Goal: Navigation & Orientation: Find specific page/section

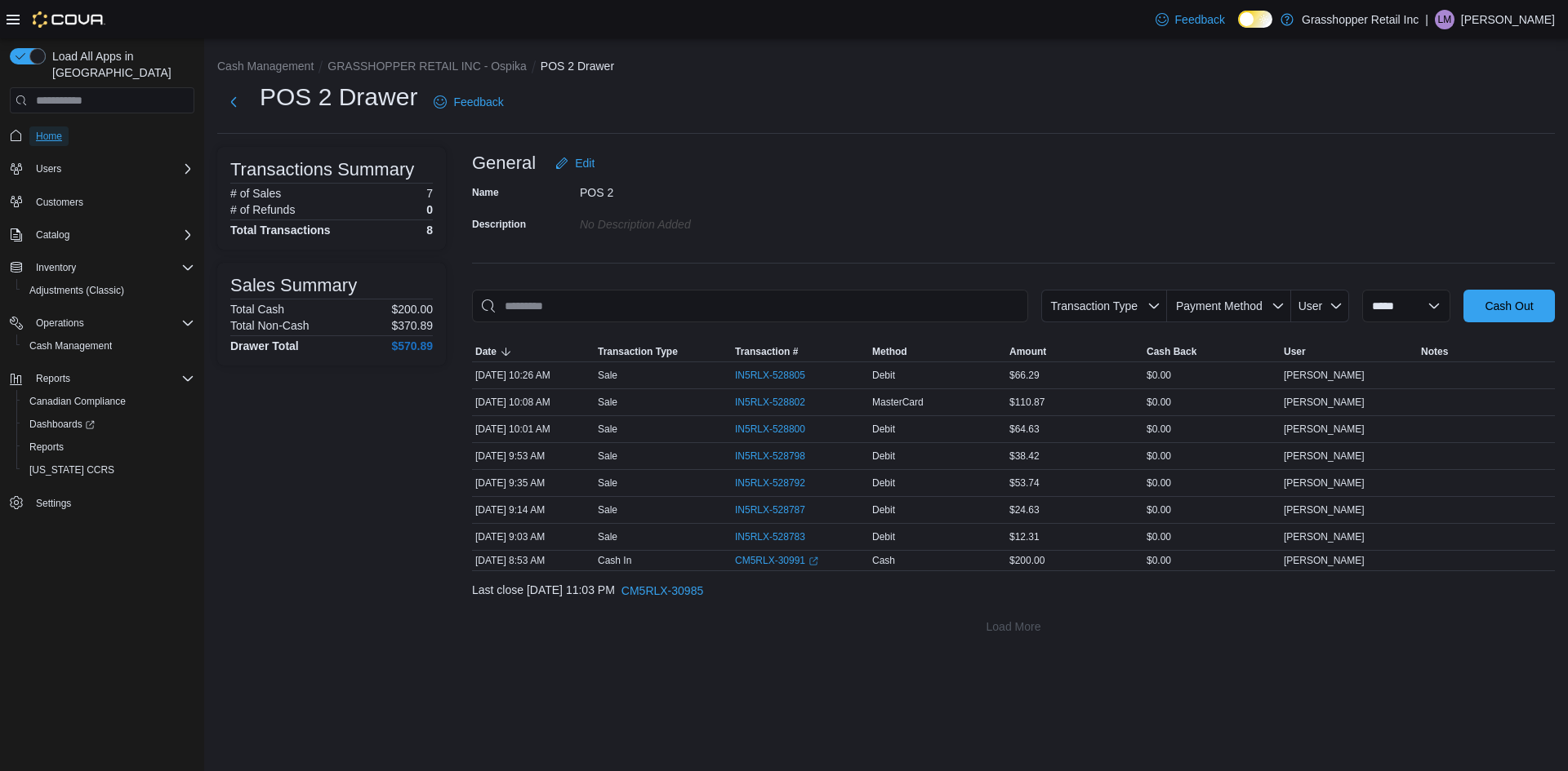
click at [57, 129] on span "Home" at bounding box center [49, 136] width 26 height 13
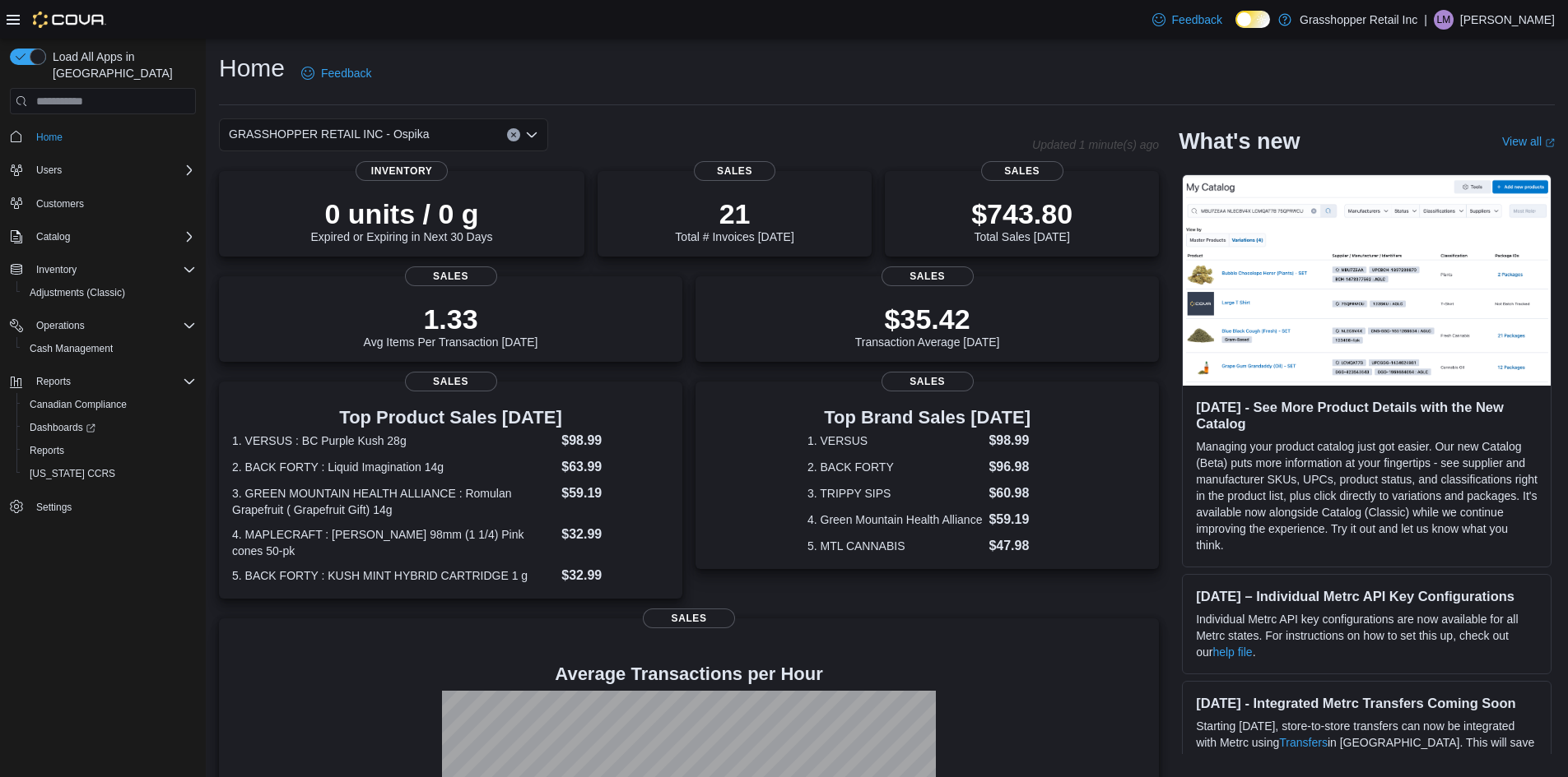
click at [526, 140] on icon "Open list of options" at bounding box center [531, 135] width 13 height 13
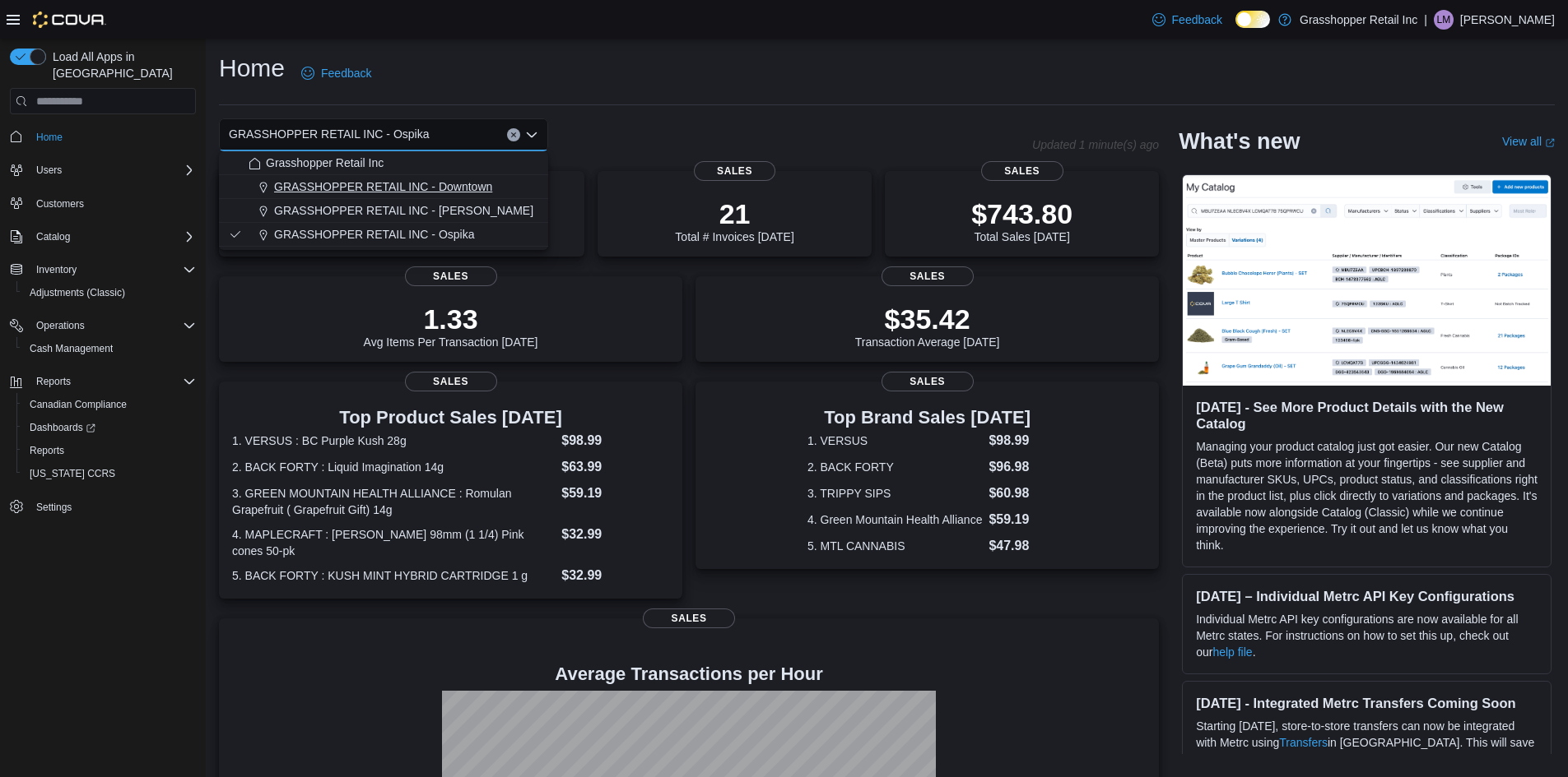
click at [462, 185] on span "GRASSHOPPER RETAIL INC - Downtown" at bounding box center [383, 186] width 218 height 16
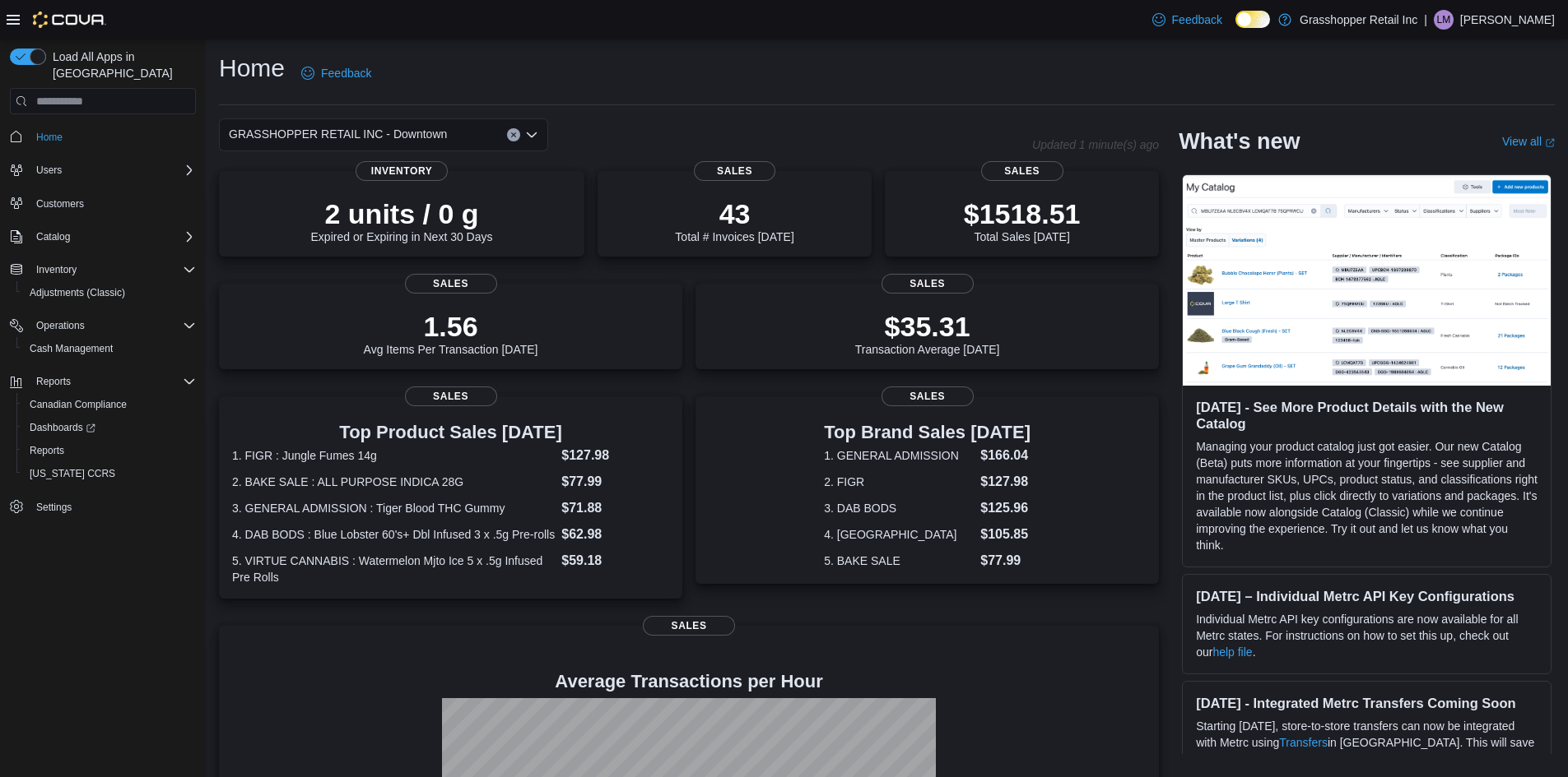
click at [535, 134] on icon "Open list of options" at bounding box center [531, 134] width 9 height 5
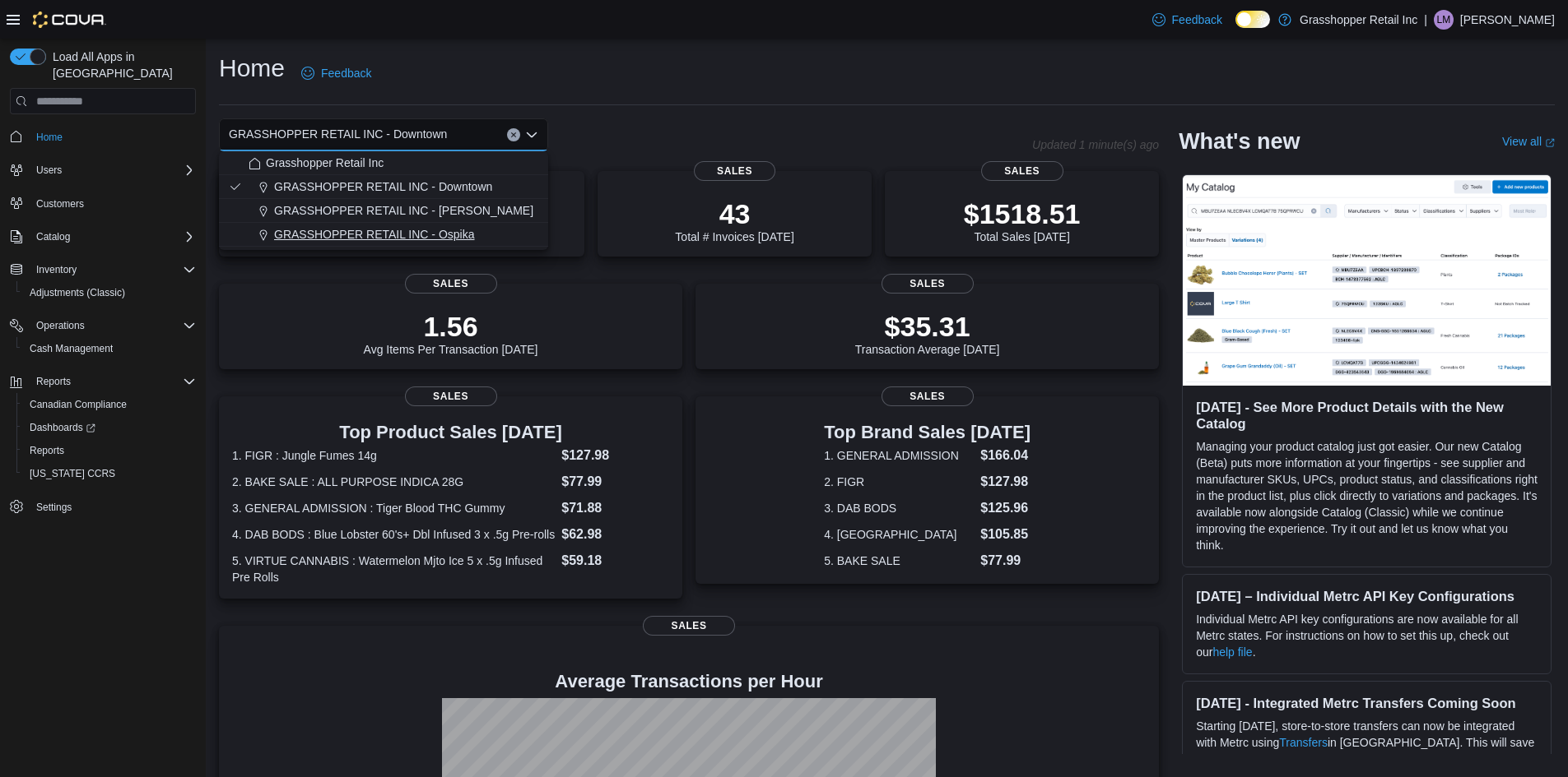
click at [465, 233] on span "GRASSHOPPER RETAIL INC - Ospika" at bounding box center [375, 233] width 200 height 16
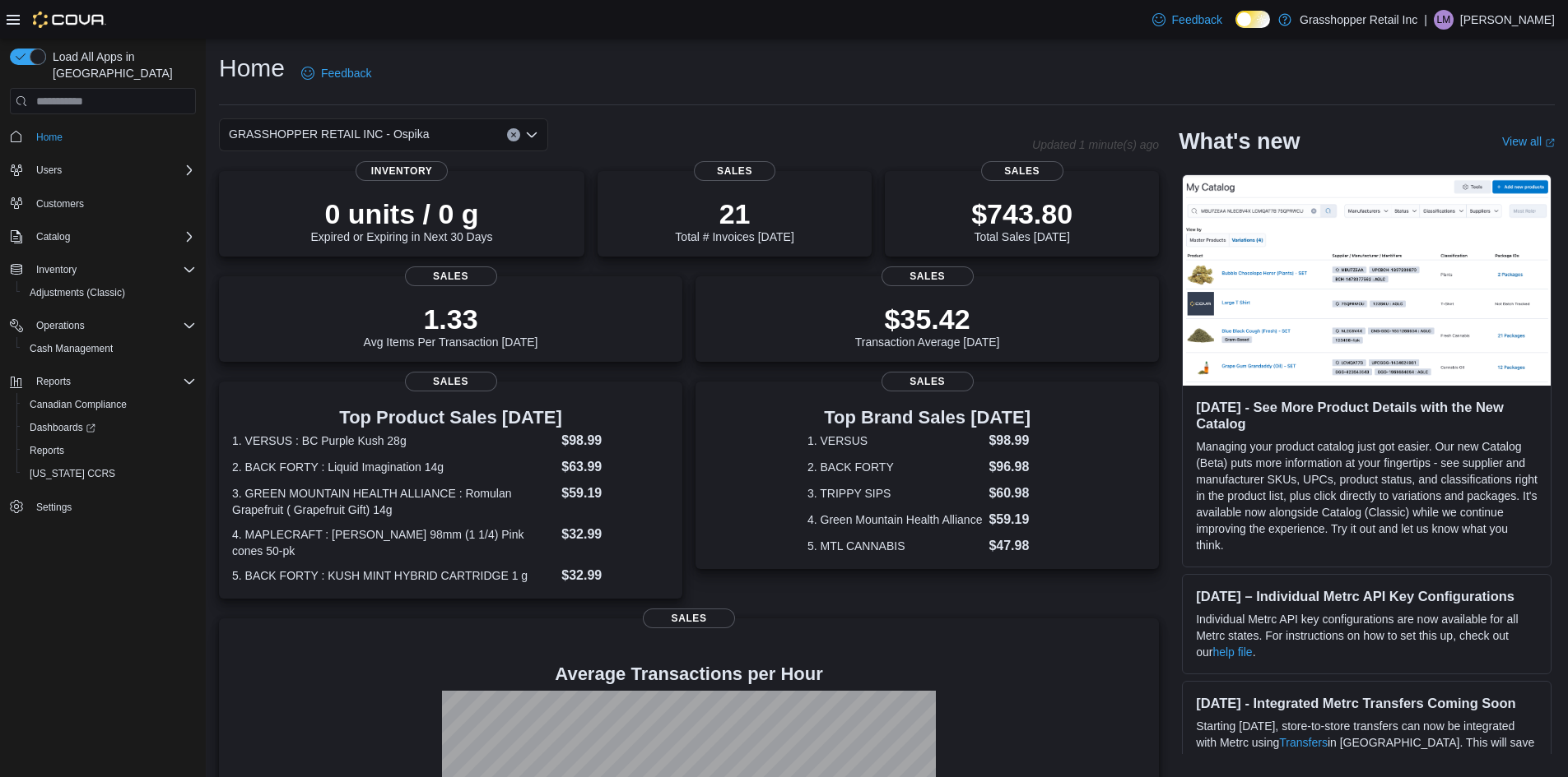
click at [845, 79] on div "Home Feedback" at bounding box center [886, 73] width 1335 height 43
